Goal: Information Seeking & Learning: Learn about a topic

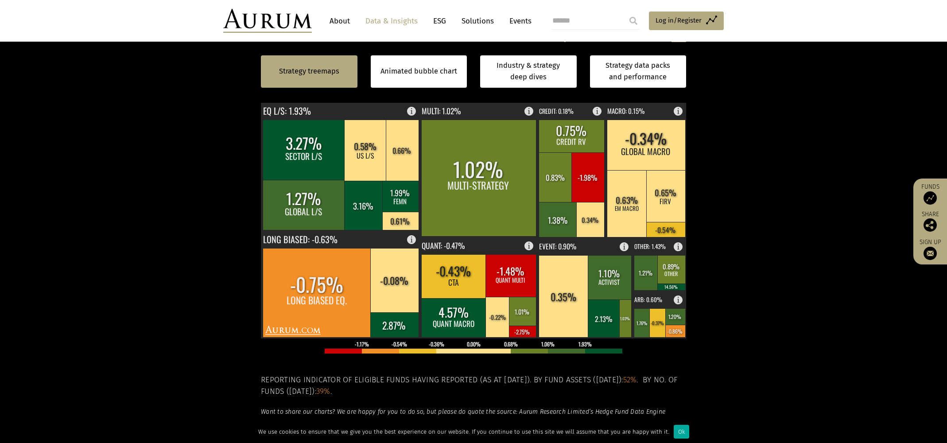
scroll to position [266, 0]
click at [486, 240] on rect at bounding box center [478, 287] width 118 height 101
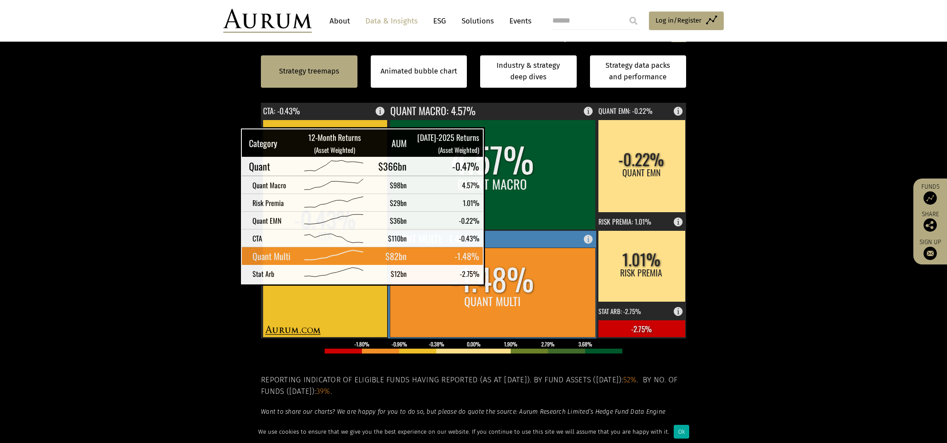
click at [496, 276] on rect at bounding box center [492, 292] width 205 height 89
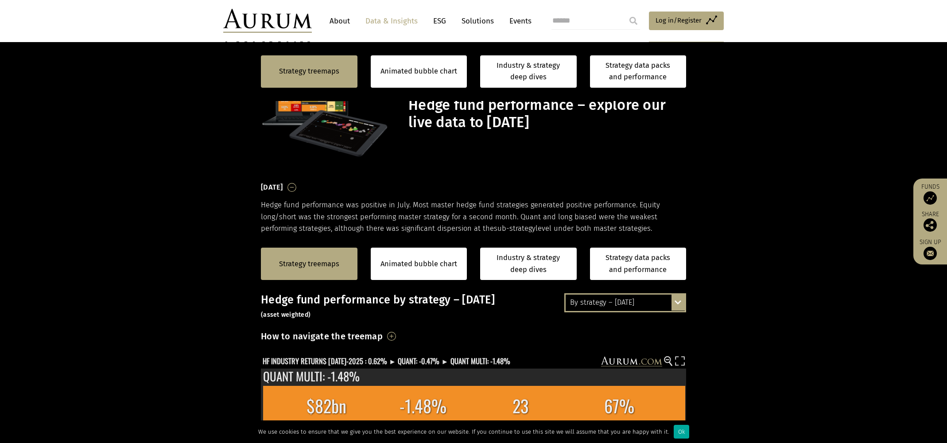
scroll to position [266, 0]
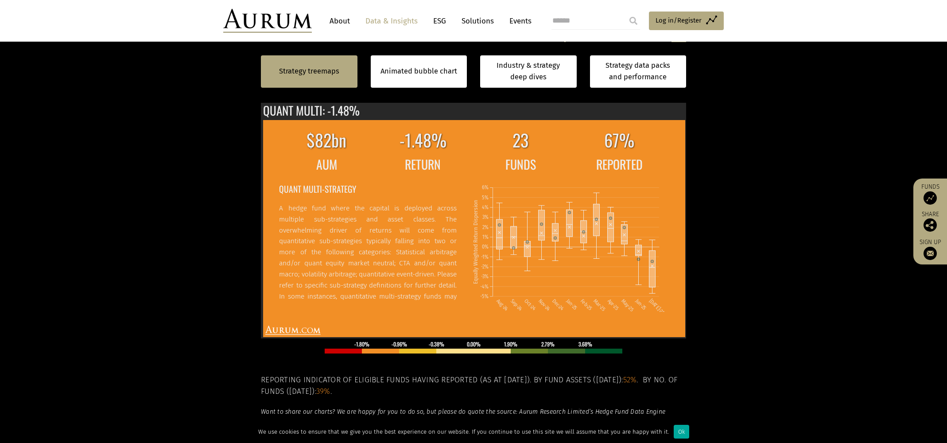
click at [863, 138] on section "Strategy treemaps Animated bubble chart Industry & strategy deep dives Strategy…" at bounding box center [473, 246] width 947 height 554
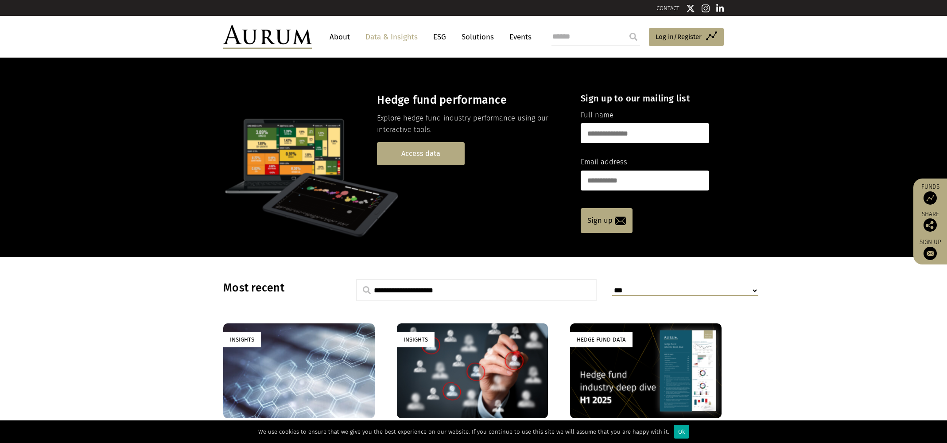
click at [418, 155] on link "Access data" at bounding box center [421, 153] width 88 height 23
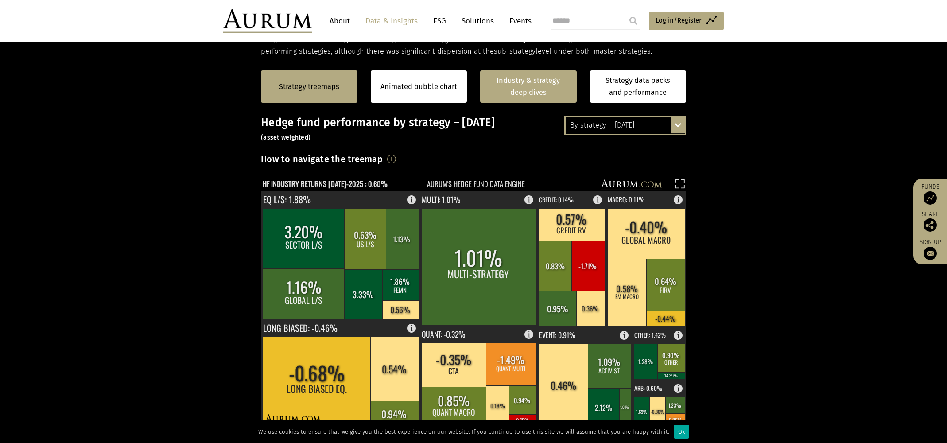
scroll to position [221, 0]
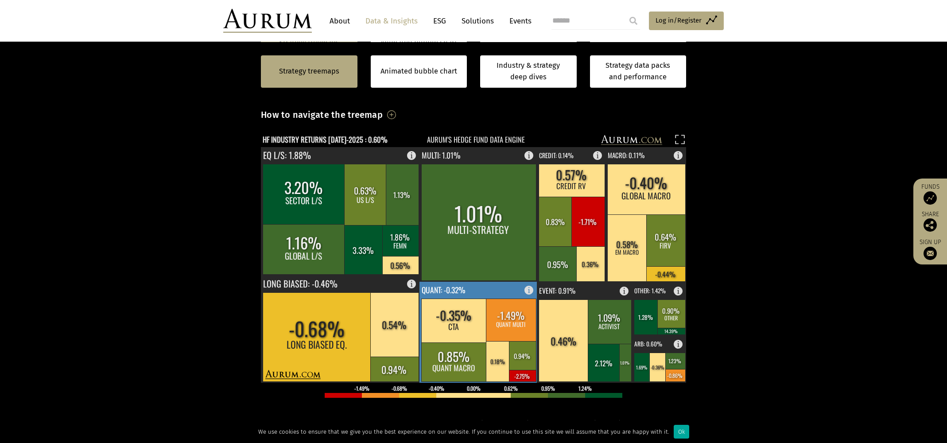
click at [471, 287] on rect at bounding box center [478, 332] width 118 height 101
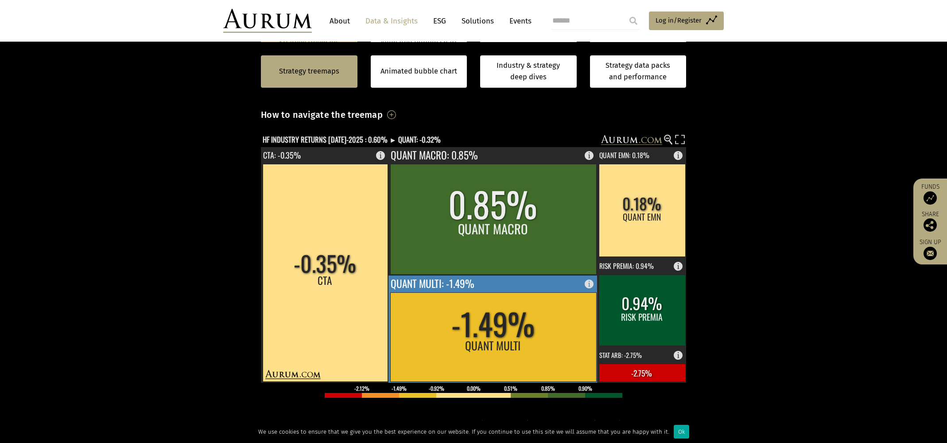
scroll to position [310, 0]
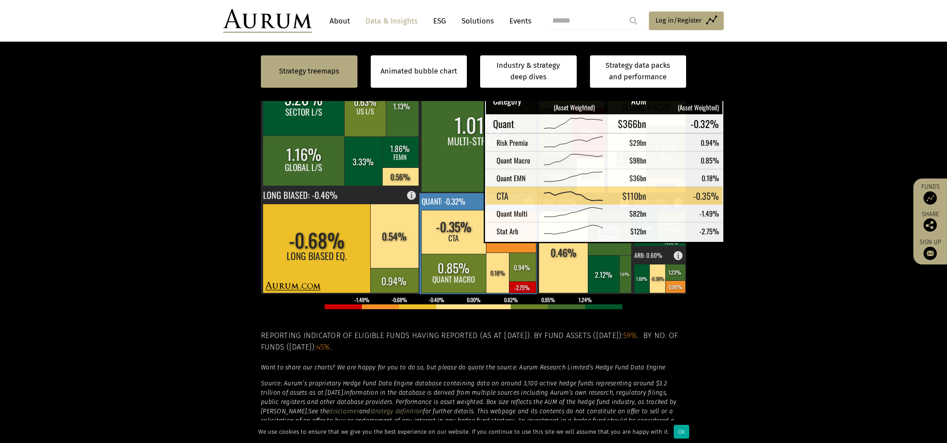
click at [461, 233] on rect at bounding box center [454, 232] width 66 height 44
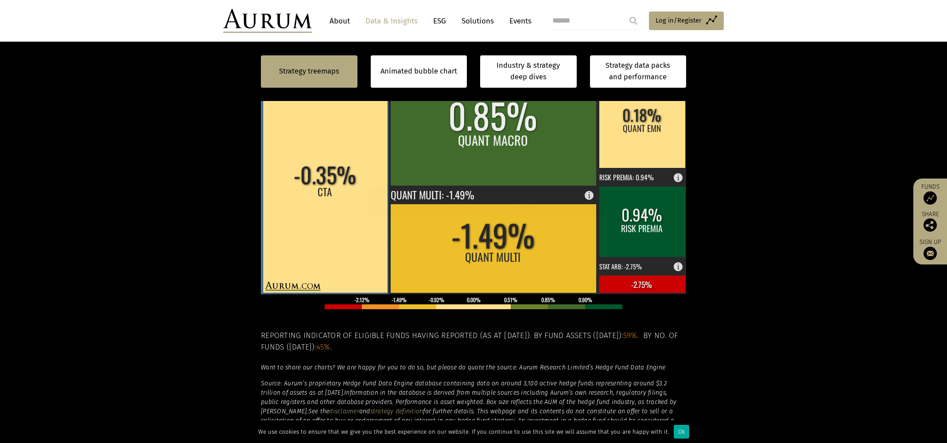
click at [345, 199] on rect at bounding box center [325, 183] width 125 height 217
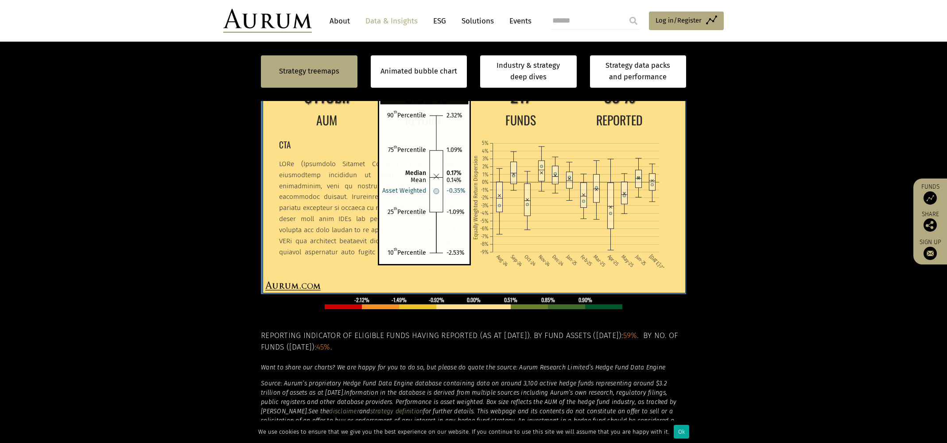
scroll to position [221, 0]
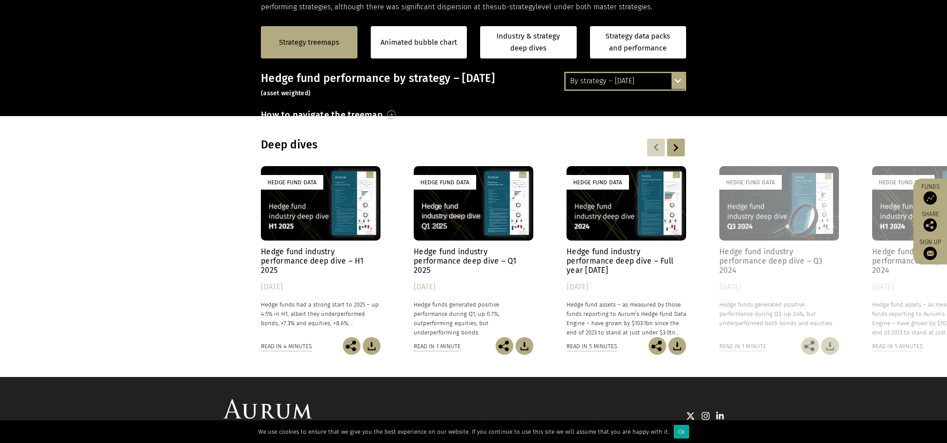
scroll to position [221, 0]
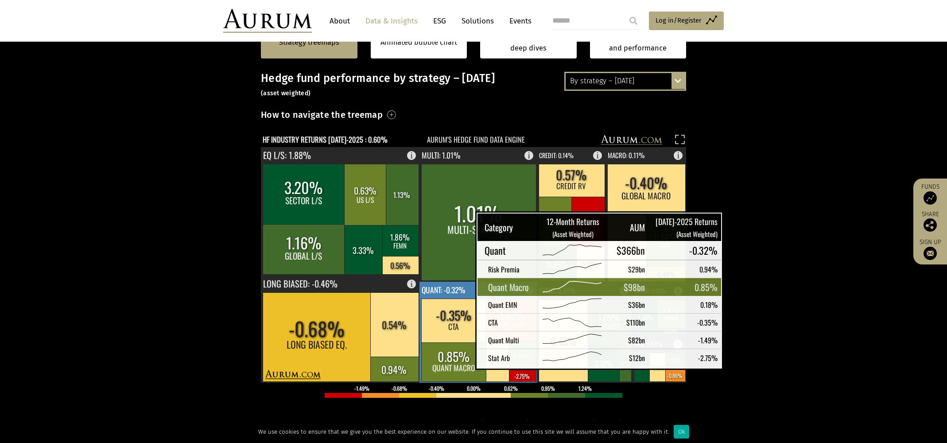
click at [453, 360] on rect at bounding box center [454, 361] width 66 height 39
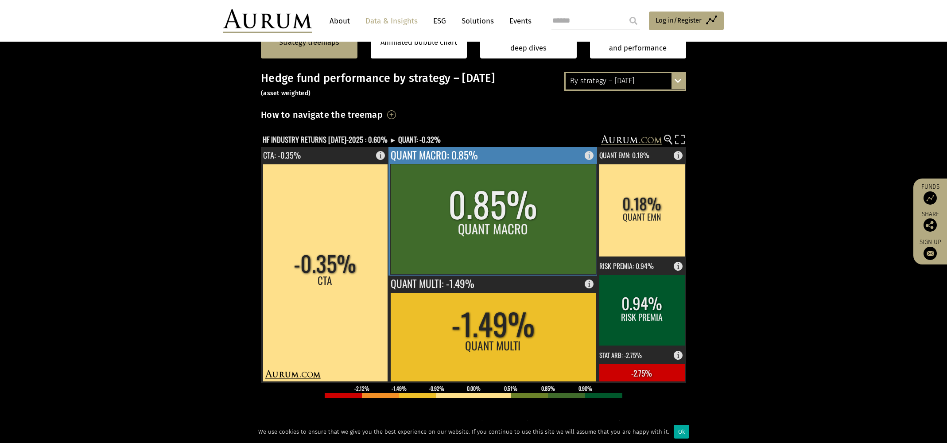
click at [497, 203] on rect at bounding box center [493, 219] width 206 height 110
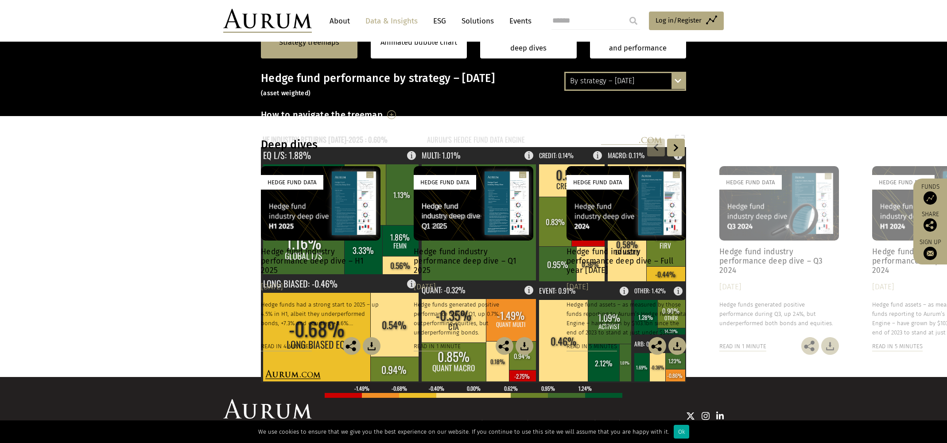
scroll to position [221, 0]
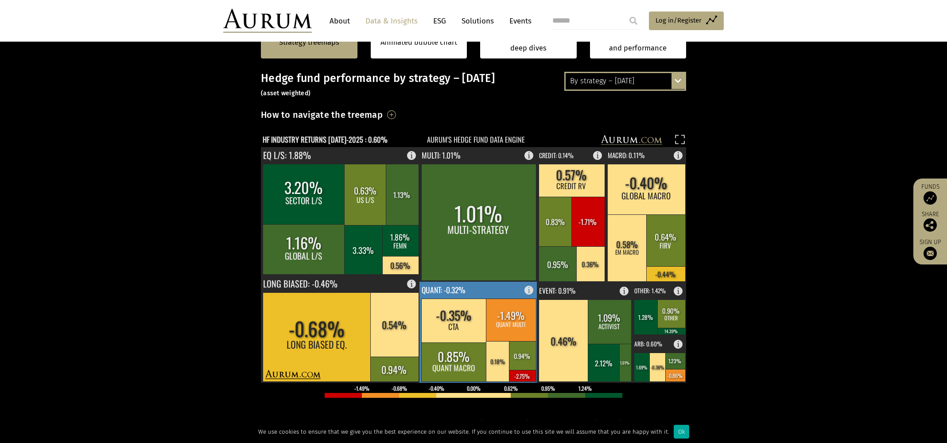
click at [487, 287] on rect at bounding box center [478, 332] width 118 height 101
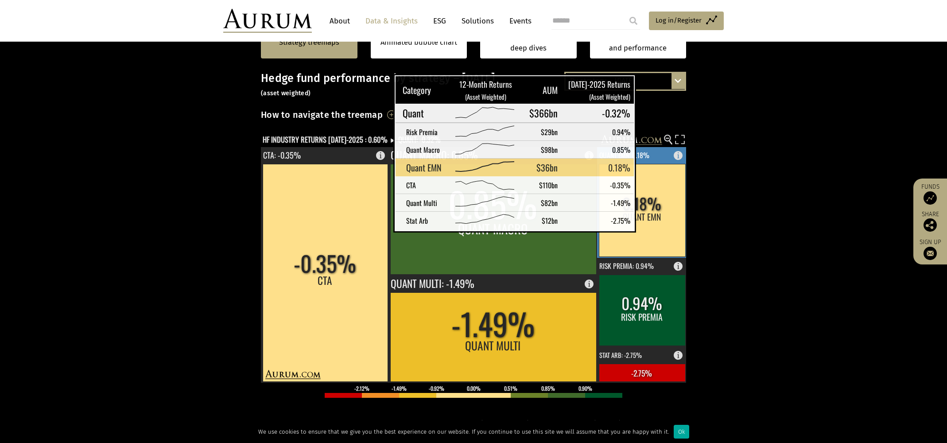
click at [651, 223] on rect at bounding box center [642, 210] width 86 height 93
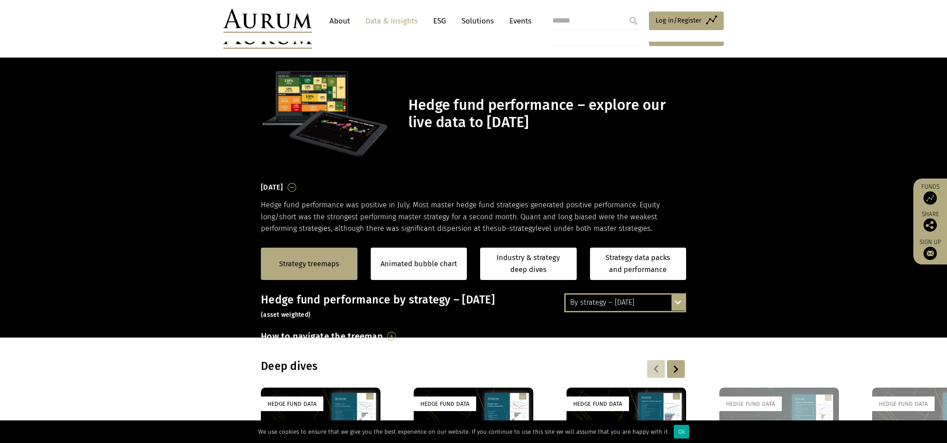
scroll to position [221, 0]
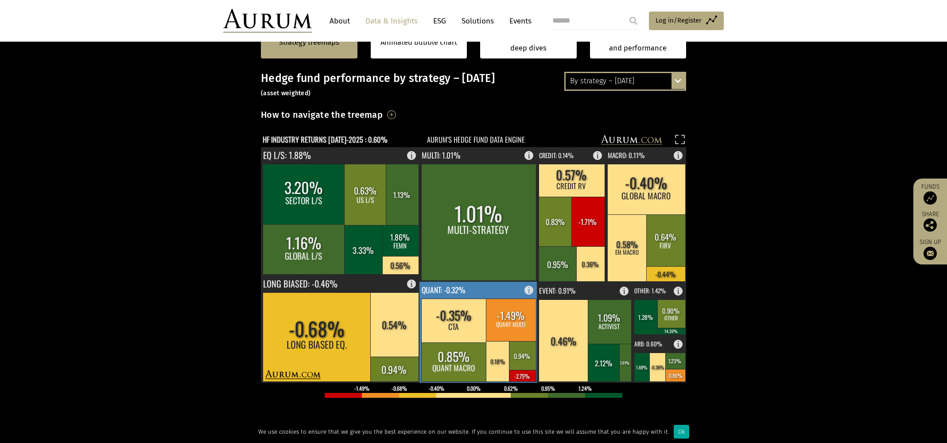
click at [476, 289] on rect at bounding box center [478, 332] width 118 height 101
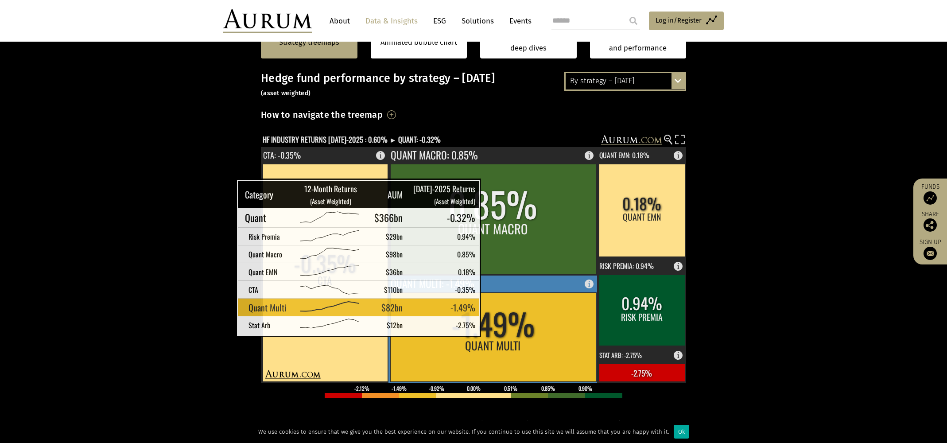
click at [492, 327] on rect at bounding box center [493, 336] width 206 height 89
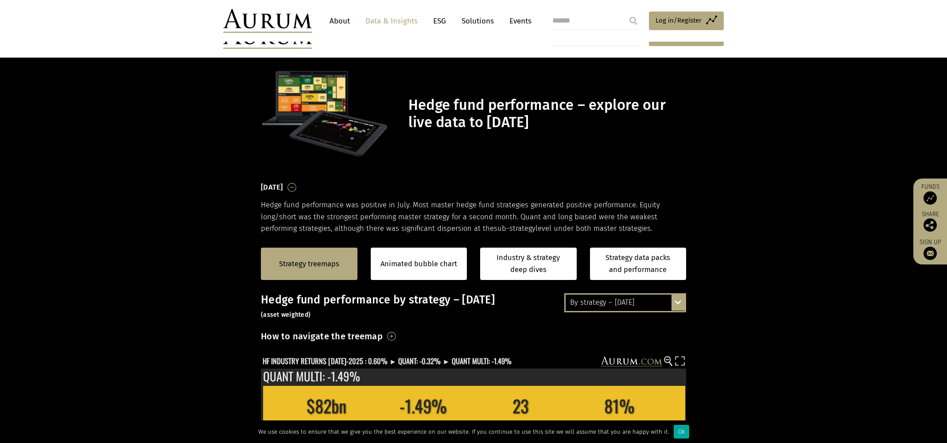
scroll to position [221, 0]
